Goal: Information Seeking & Learning: Learn about a topic

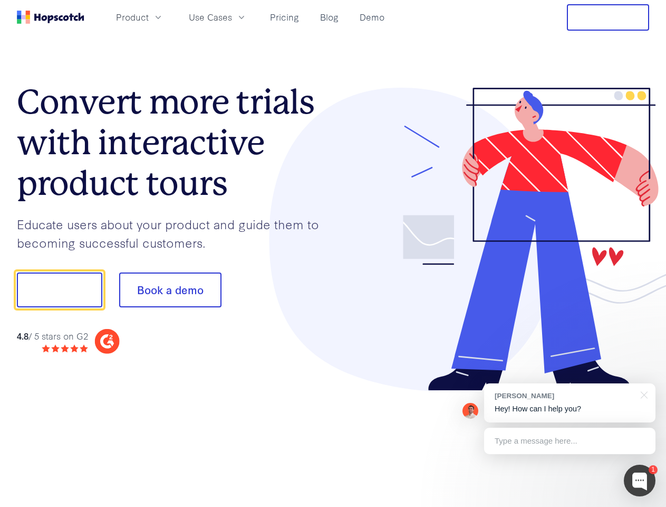
click at [333, 253] on div at bounding box center [491, 239] width 317 height 303
click at [149, 17] on span "Product" at bounding box center [132, 17] width 33 height 13
click at [232, 17] on span "Use Cases" at bounding box center [210, 17] width 43 height 13
click at [608, 17] on button "Free Trial" at bounding box center [608, 17] width 82 height 26
click at [59, 290] on button "Show me!" at bounding box center [59, 289] width 85 height 35
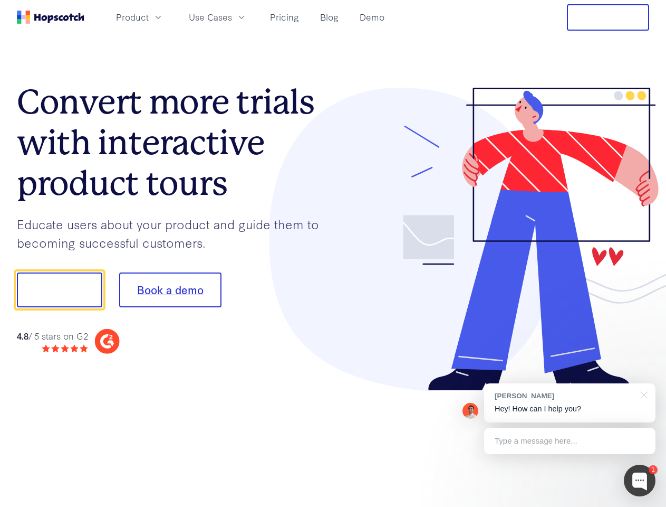
click at [170, 290] on button "Book a demo" at bounding box center [170, 289] width 102 height 35
click at [640, 480] on div at bounding box center [640, 480] width 32 height 32
click at [570, 403] on div "[PERSON_NAME] Hey! How can I help you?" at bounding box center [569, 402] width 171 height 39
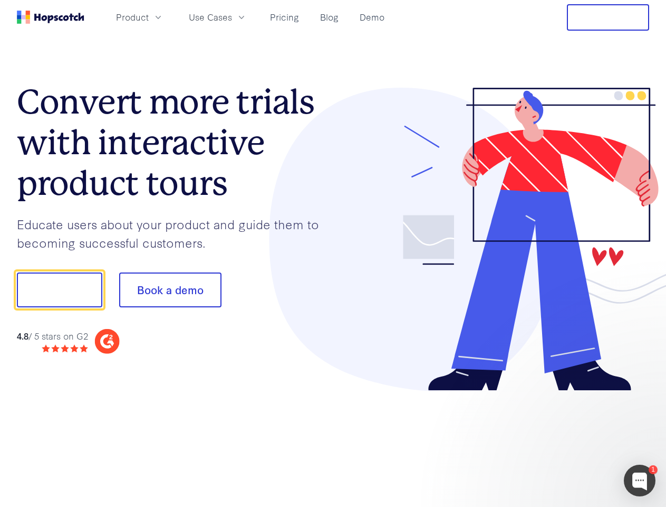
click at [643, 394] on div at bounding box center [557, 288] width 198 height 352
click at [570, 441] on div at bounding box center [557, 359] width 198 height 211
